Goal: Find contact information: Find contact information

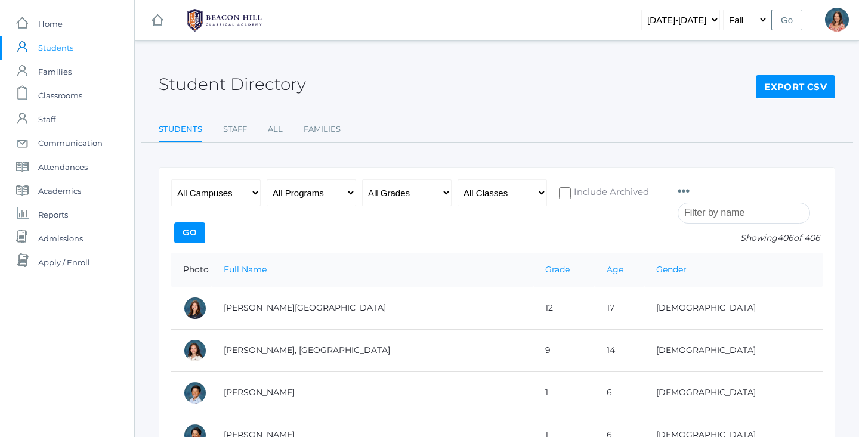
click at [728, 208] on input "search" at bounding box center [744, 213] width 133 height 21
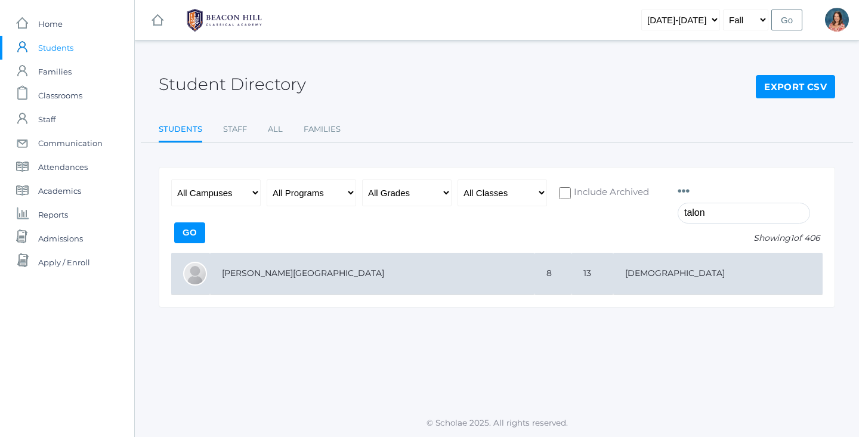
type input "talon"
click at [371, 275] on td "[PERSON_NAME][GEOGRAPHIC_DATA]" at bounding box center [372, 274] width 325 height 42
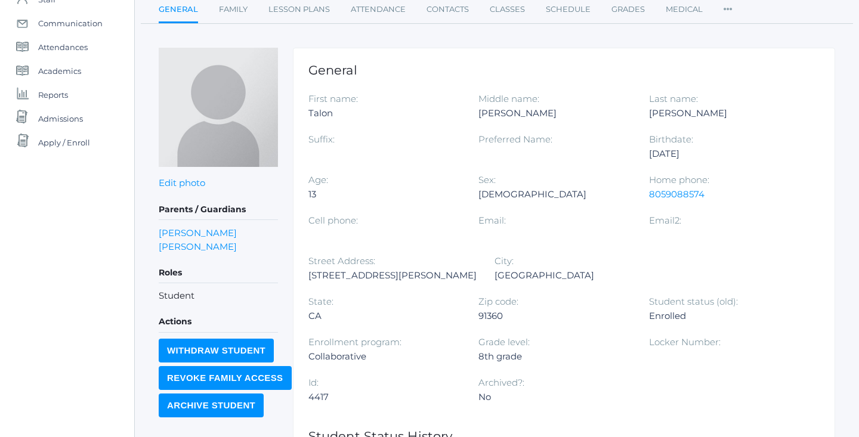
scroll to position [121, 0]
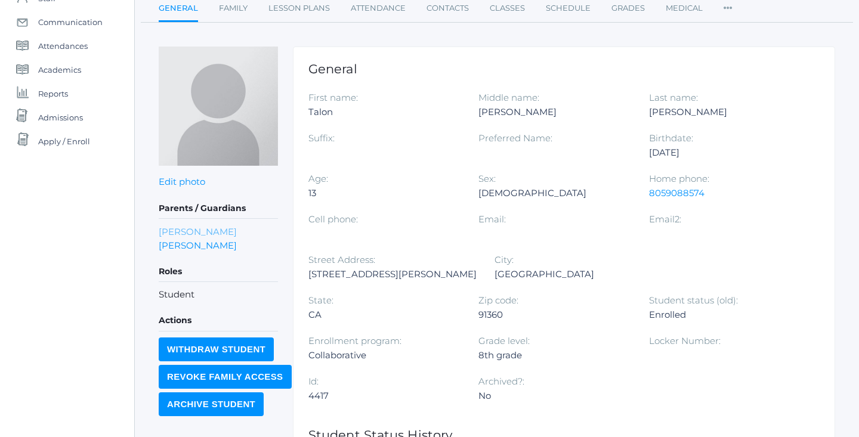
click at [189, 234] on link "[PERSON_NAME]" at bounding box center [198, 232] width 78 height 14
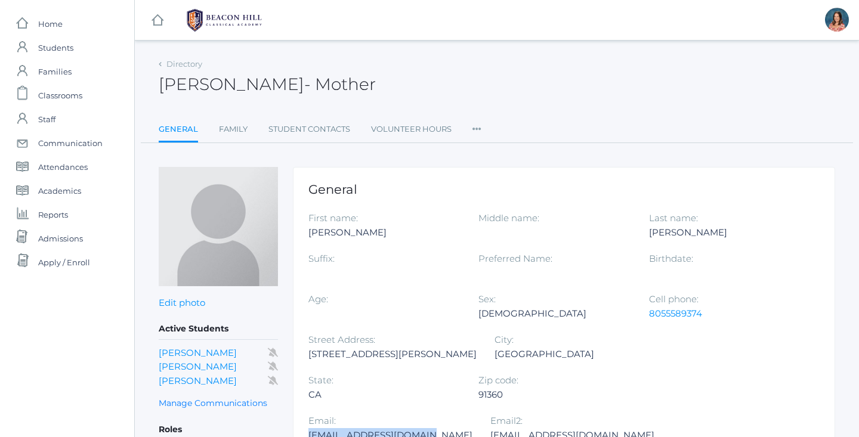
drag, startPoint x: 599, startPoint y: 394, endPoint x: 479, endPoint y: 399, distance: 120.7
click at [473, 429] on div "[EMAIL_ADDRESS][DOMAIN_NAME]" at bounding box center [391, 436] width 164 height 14
copy div "[EMAIL_ADDRESS][DOMAIN_NAME]"
click at [44, 220] on span "Reports" at bounding box center [53, 215] width 30 height 24
